Goal: Information Seeking & Learning: Learn about a topic

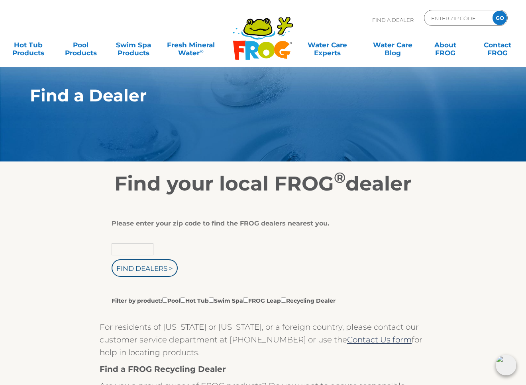
click at [127, 248] on input "text" at bounding box center [132, 250] width 42 height 12
type input "37377"
click at [133, 269] on input "Find Dealers >" at bounding box center [144, 269] width 66 height 18
click at [214, 300] on input "Filter by product: Pool Hot Tub Swim Spa FROG Leap Recycling Dealer" at bounding box center [211, 300] width 5 height 5
checkbox input "true"
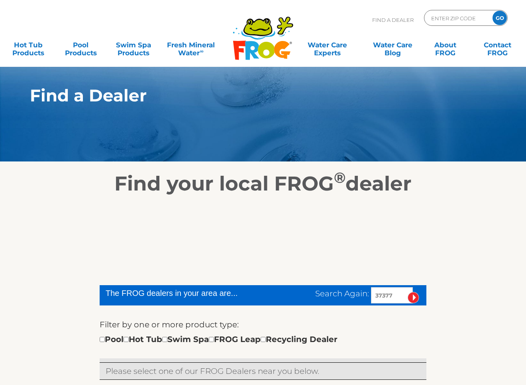
click at [135, 340] on div "Pool Hot Tub Swim Spa FROG Leap Recycling Dealer" at bounding box center [219, 339] width 238 height 13
click at [129, 340] on input "checkbox" at bounding box center [125, 339] width 5 height 5
checkbox input "true"
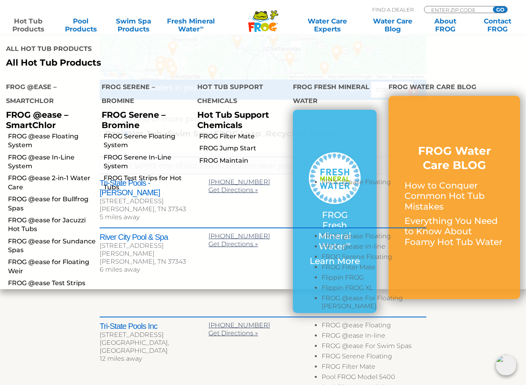
click at [33, 22] on link "Hot Tub Products" at bounding box center [28, 25] width 41 height 16
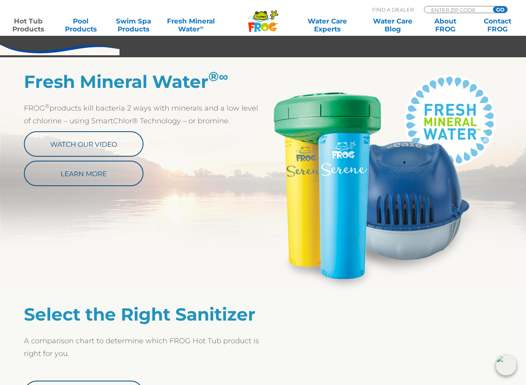
scroll to position [409, 0]
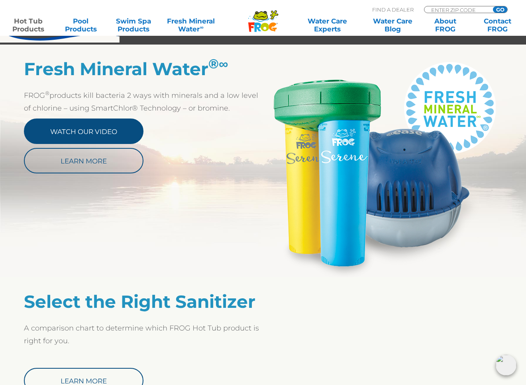
click at [96, 127] on link "Watch Our Video" at bounding box center [83, 131] width 119 height 25
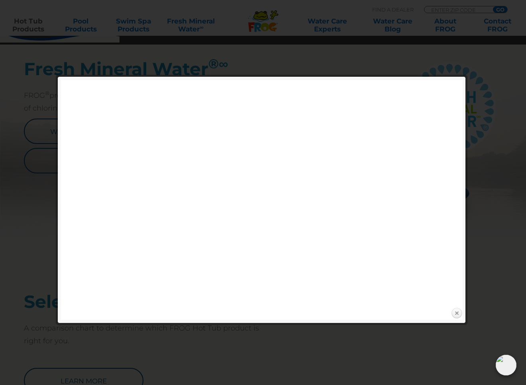
click at [454, 313] on link "Close" at bounding box center [456, 314] width 12 height 12
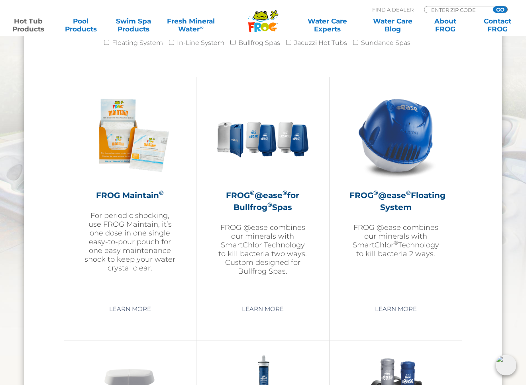
scroll to position [856, 0]
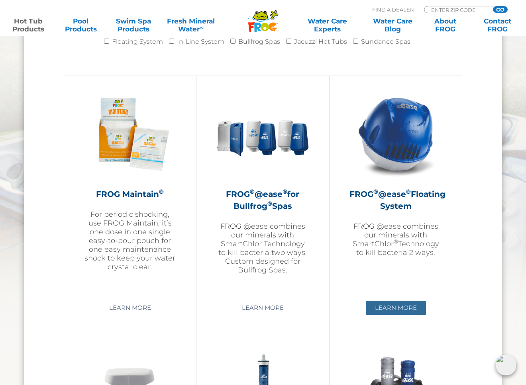
click at [401, 310] on link "Learn More" at bounding box center [396, 308] width 60 height 14
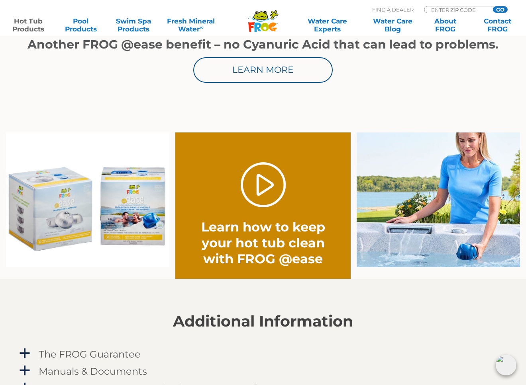
scroll to position [532, 0]
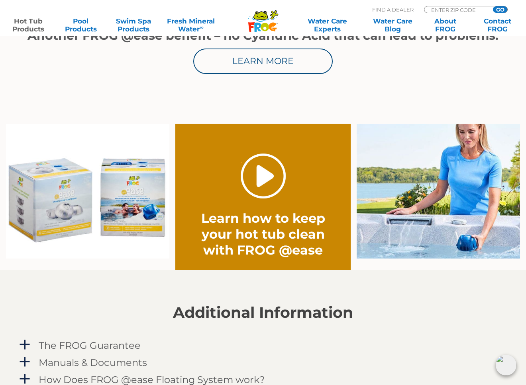
click at [264, 173] on link "." at bounding box center [262, 176] width 45 height 45
